Goal: Find specific page/section

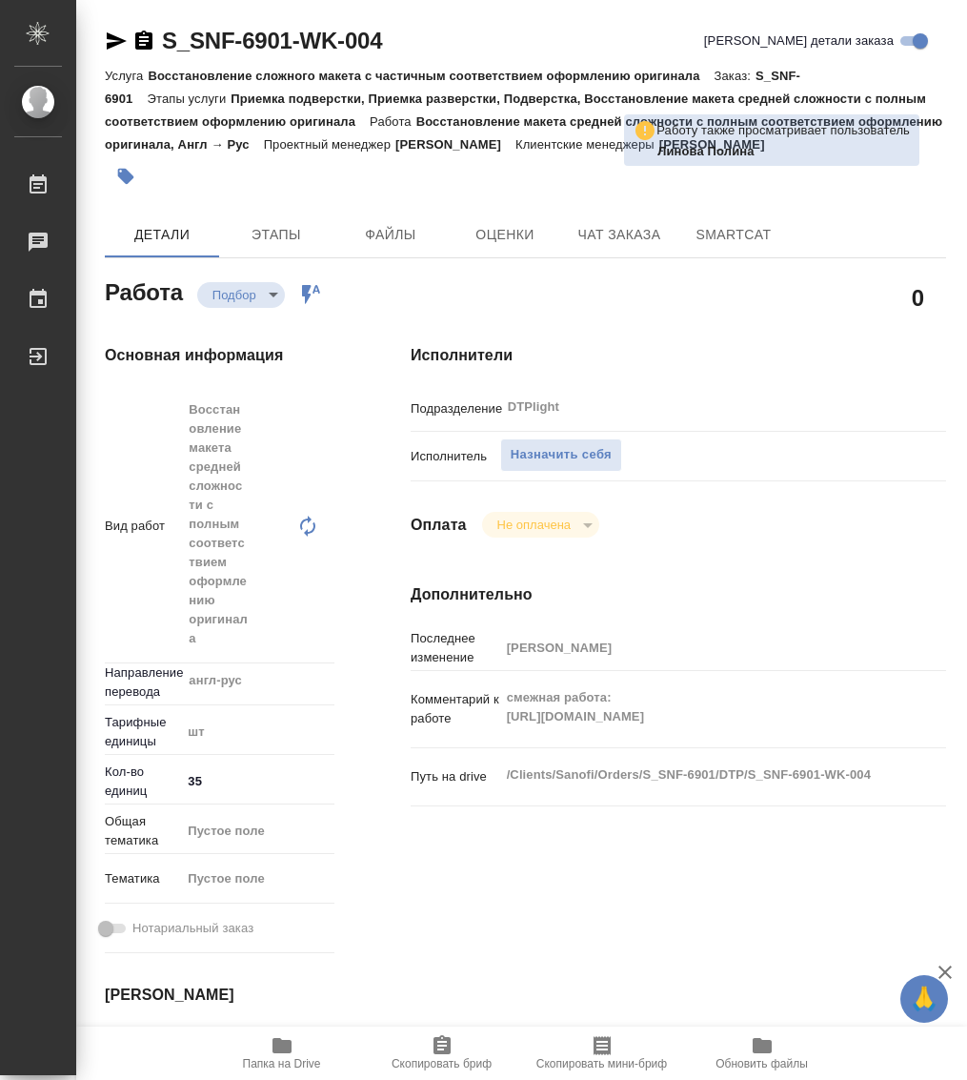
type textarea "x"
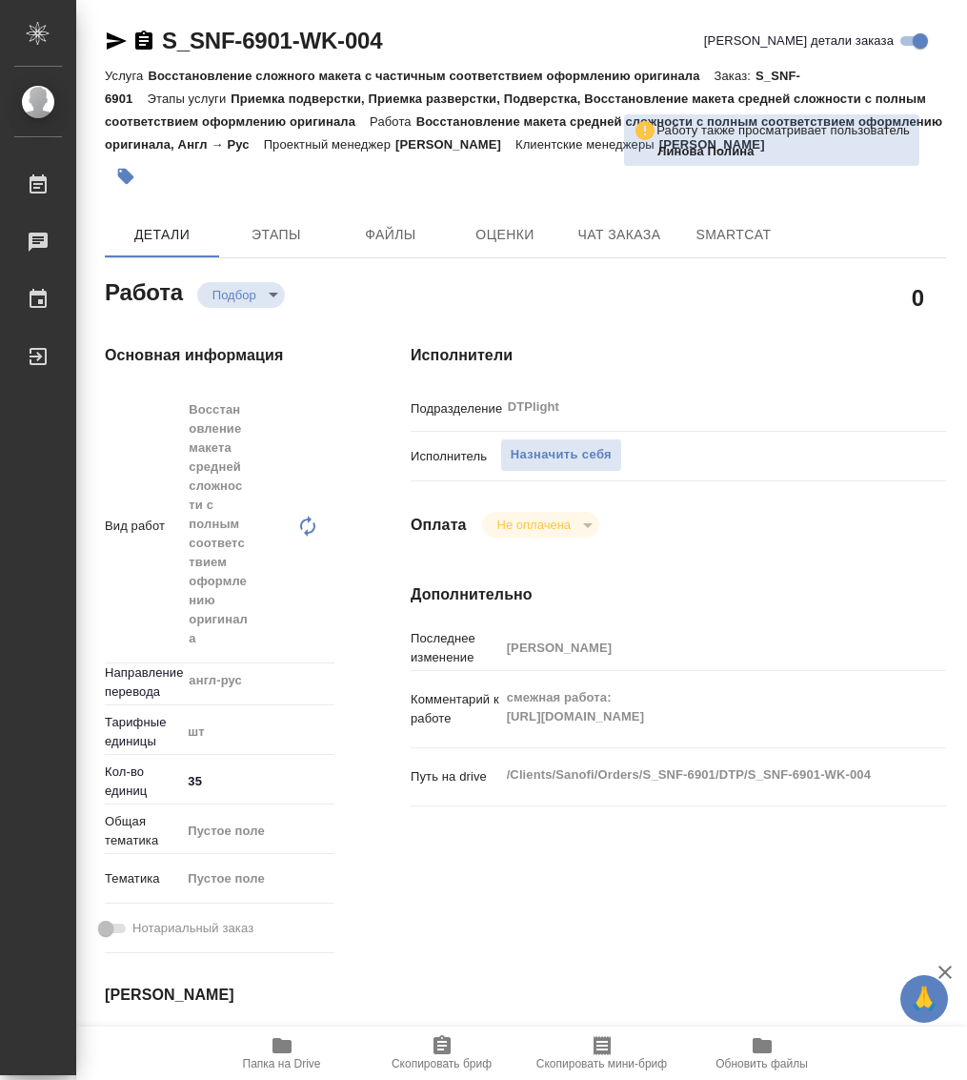
type textarea "x"
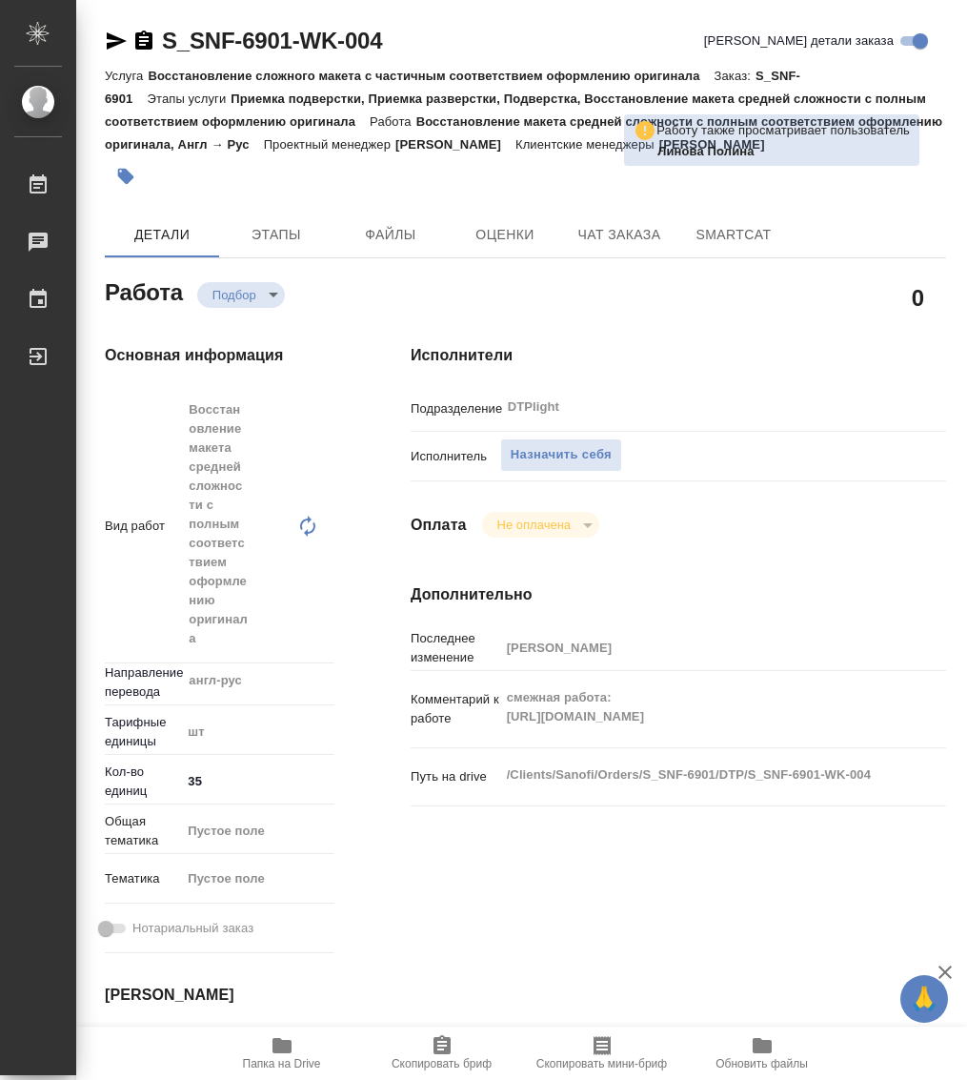
type textarea "x"
